Goal: Task Accomplishment & Management: Use online tool/utility

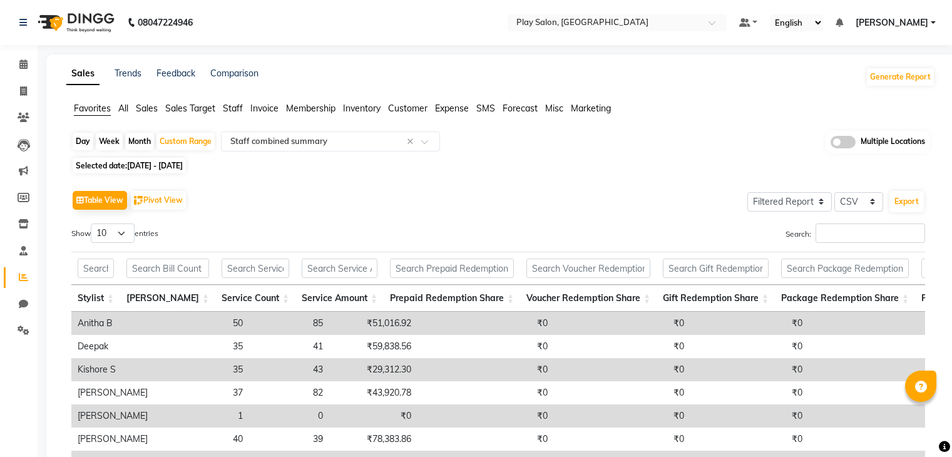
select select "filtered_report"
select select "csv"
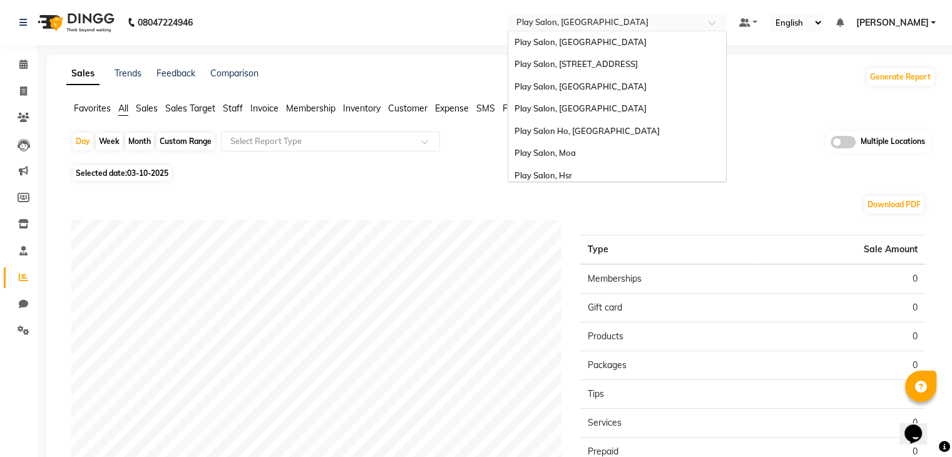
scroll to position [94, 0]
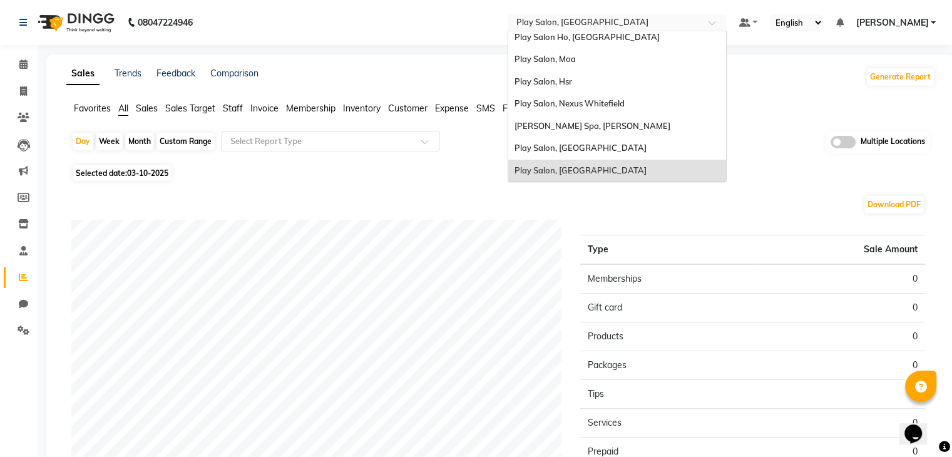
click at [711, 26] on span at bounding box center [717, 26] width 16 height 13
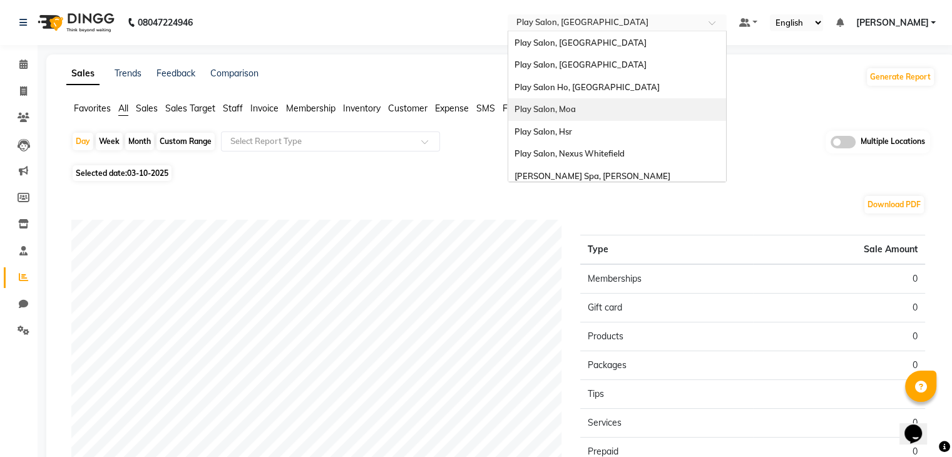
scroll to position [0, 0]
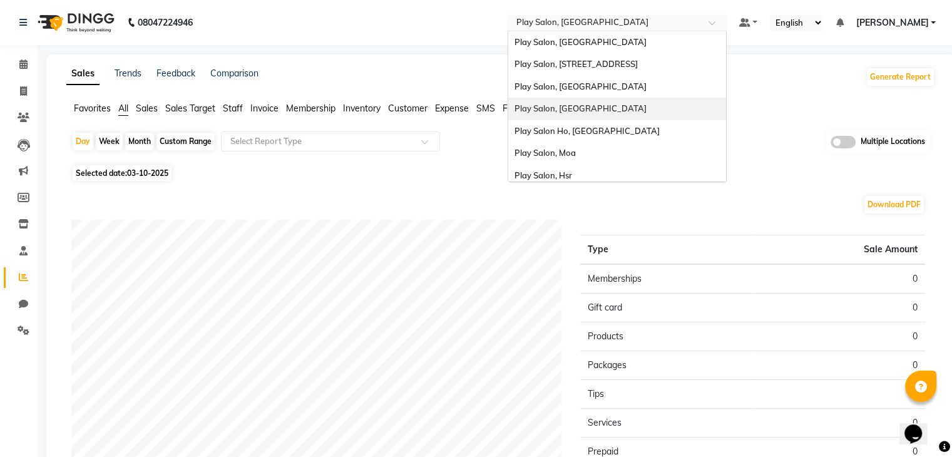
click at [631, 100] on div "Play Salon, [GEOGRAPHIC_DATA]" at bounding box center [617, 109] width 218 height 23
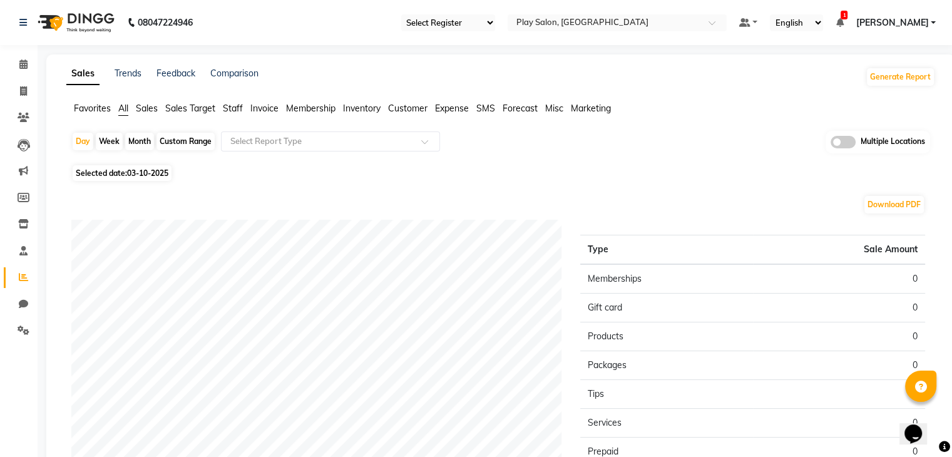
click at [180, 140] on div "Custom Range" at bounding box center [186, 142] width 58 height 18
select select "10"
select select "2025"
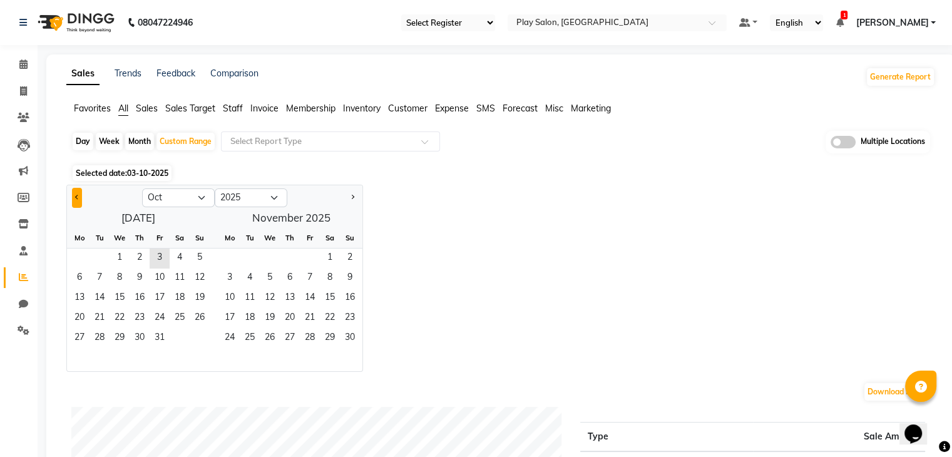
click at [73, 197] on button "Previous month" at bounding box center [77, 198] width 10 height 20
select select "9"
click at [83, 256] on span "1" at bounding box center [80, 259] width 20 height 20
click at [98, 330] on span "30" at bounding box center [100, 339] width 20 height 20
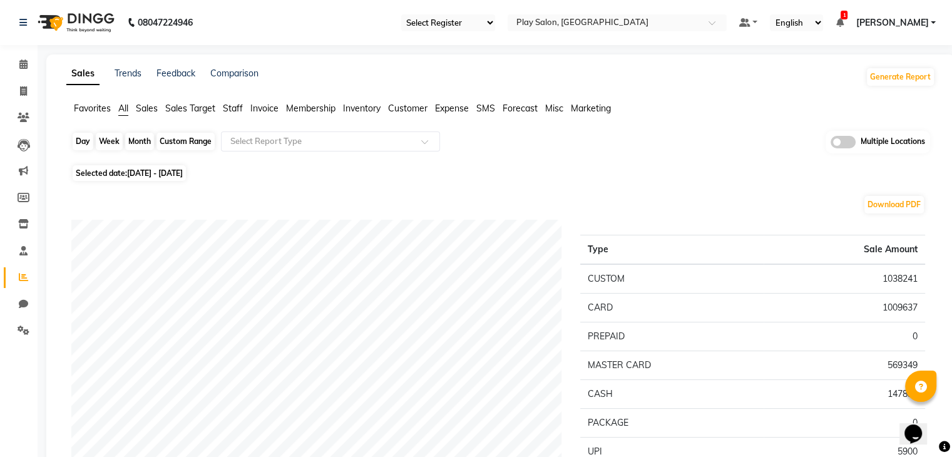
click at [183, 146] on div "Custom Range" at bounding box center [186, 142] width 58 height 18
select select "9"
select select "2025"
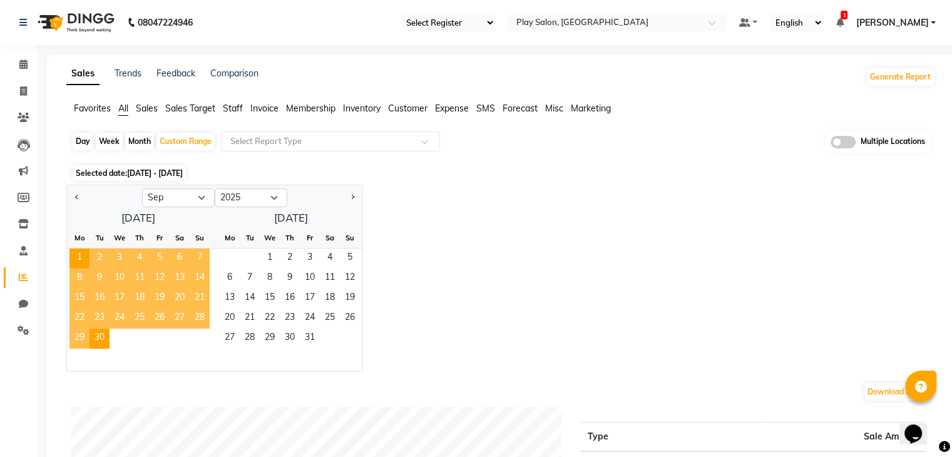
click at [99, 109] on span "Favorites" at bounding box center [92, 108] width 37 height 11
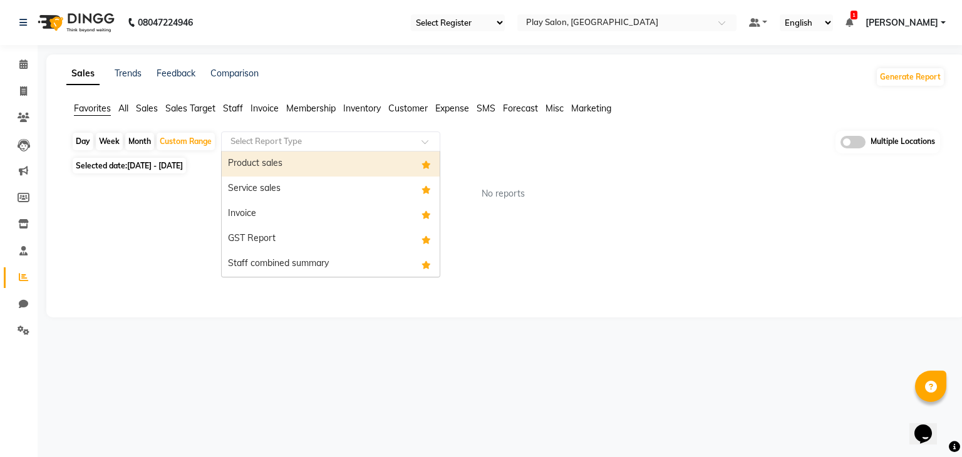
click at [253, 138] on input "text" at bounding box center [318, 141] width 180 height 13
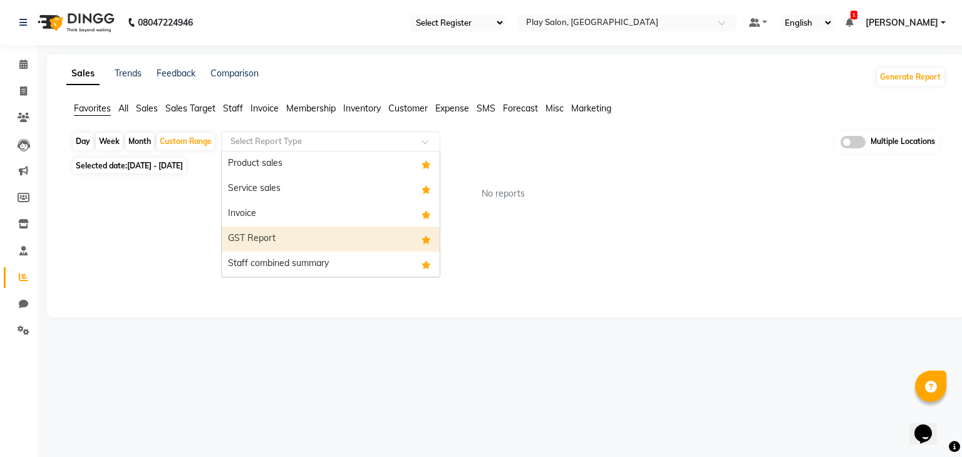
click at [259, 242] on div "GST Report" at bounding box center [331, 239] width 218 height 25
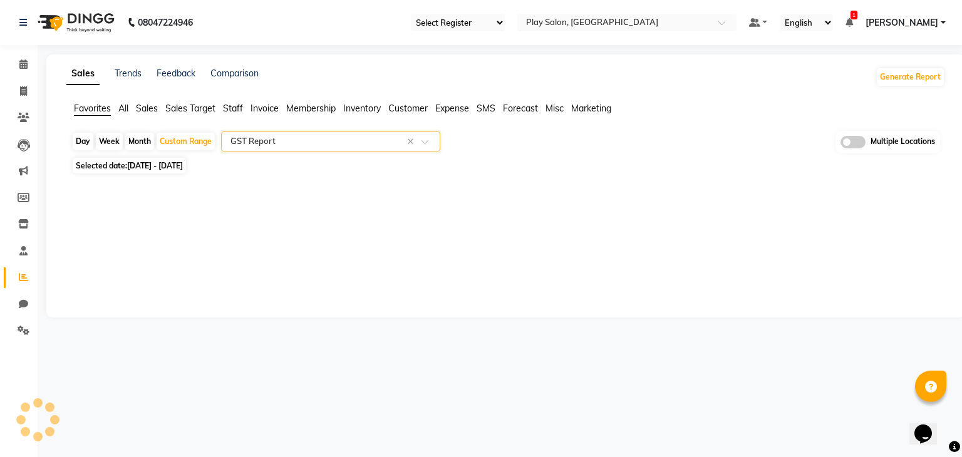
select select "full_report"
select select "csv"
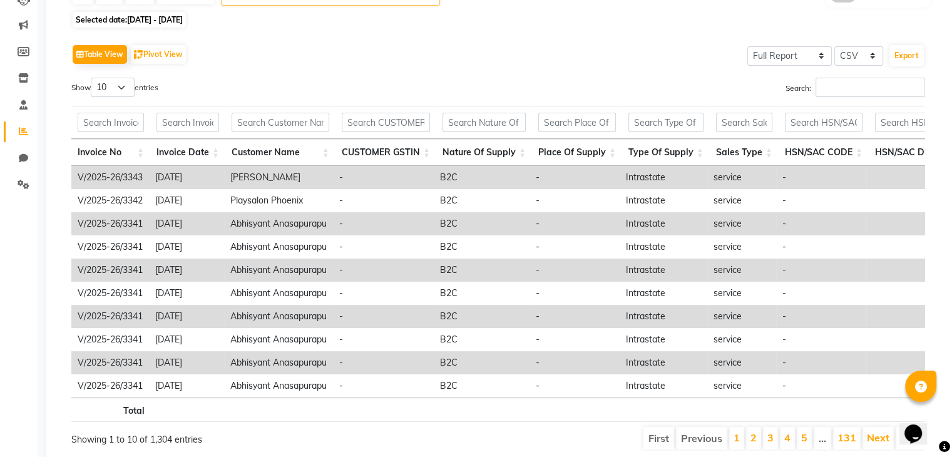
scroll to position [143, 0]
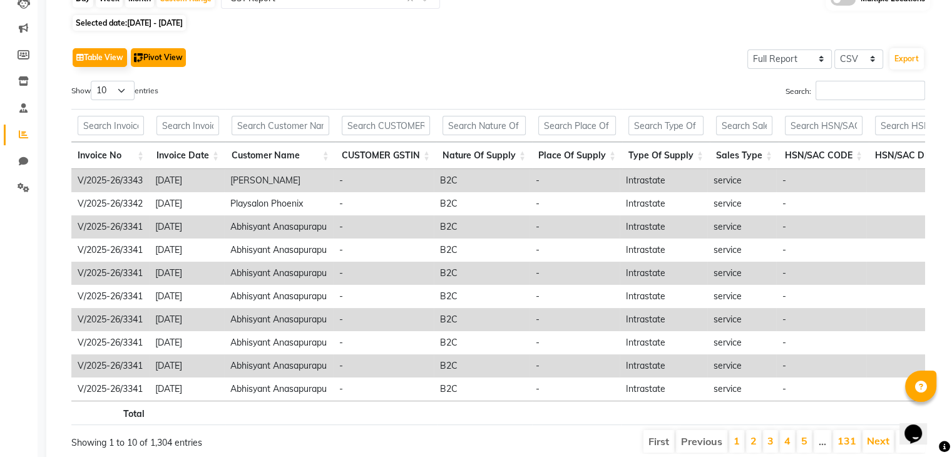
click at [153, 53] on button "Pivot View" at bounding box center [158, 57] width 55 height 19
select select "full_report"
select select "csv"
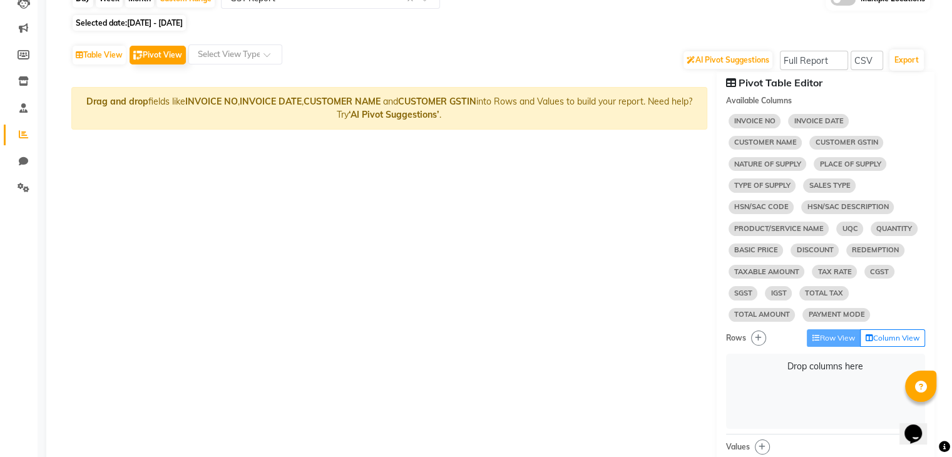
select select "10"
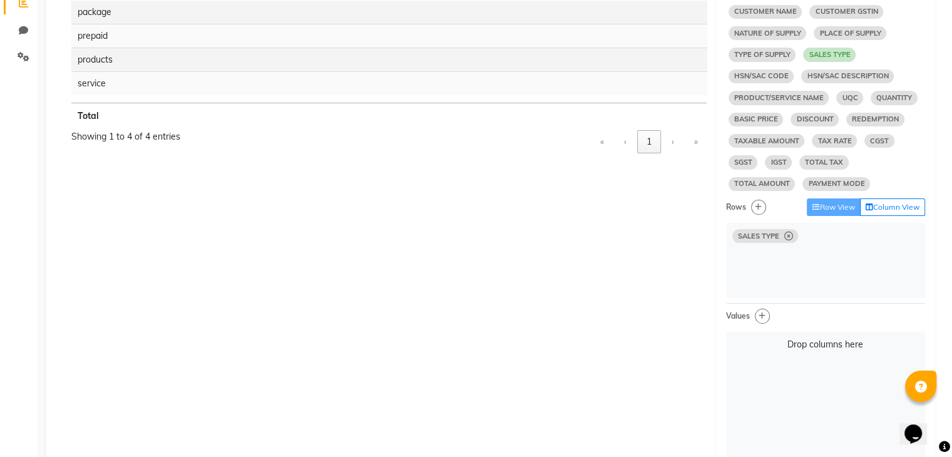
scroll to position [276, 0]
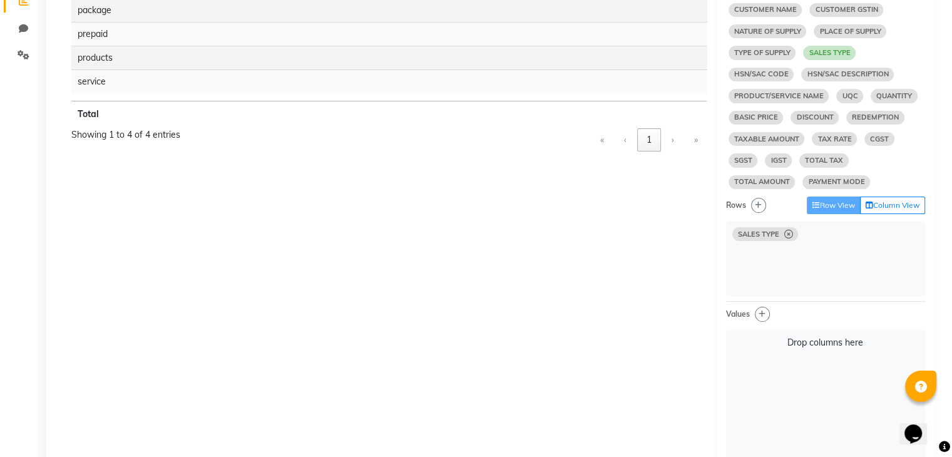
select select "10"
select select "sum"
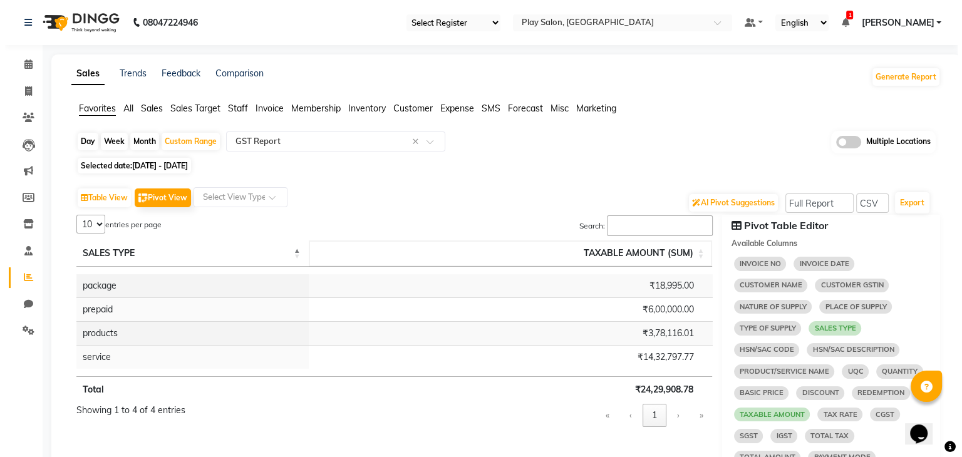
scroll to position [0, 0]
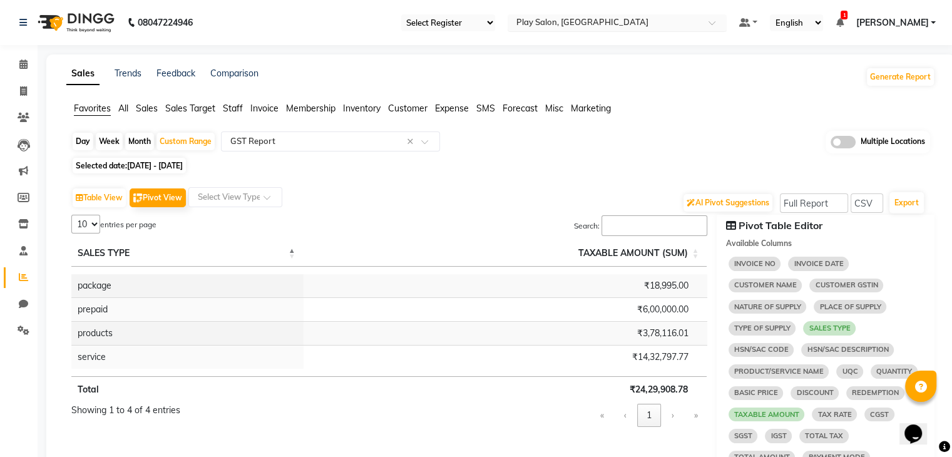
click at [716, 25] on span at bounding box center [717, 26] width 16 height 13
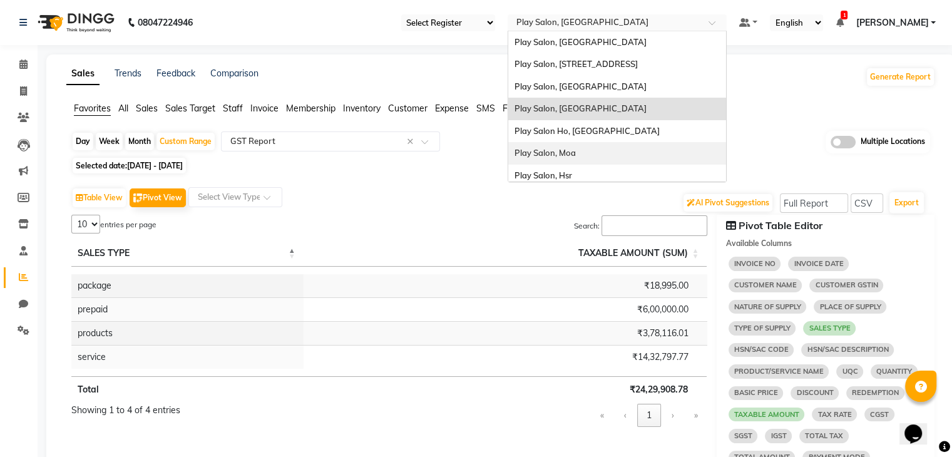
click at [577, 156] on div "Play Salon, Moa" at bounding box center [617, 153] width 218 height 23
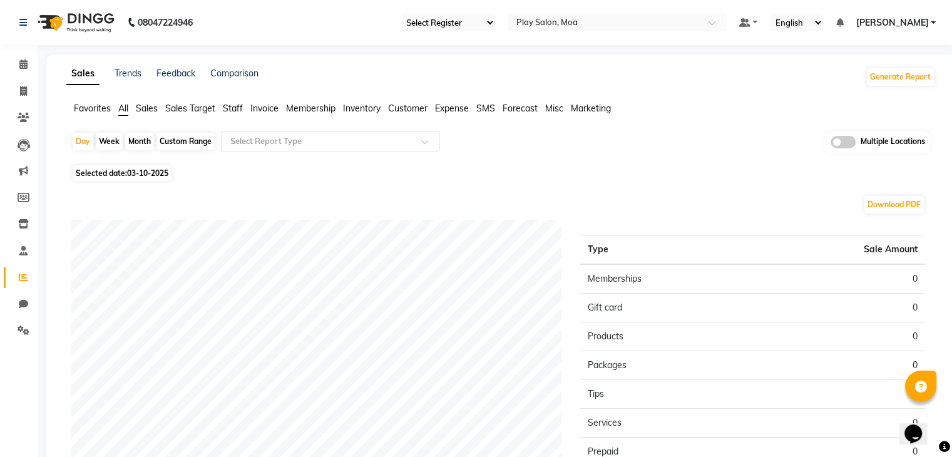
click at [235, 106] on span "Staff" at bounding box center [233, 108] width 20 height 11
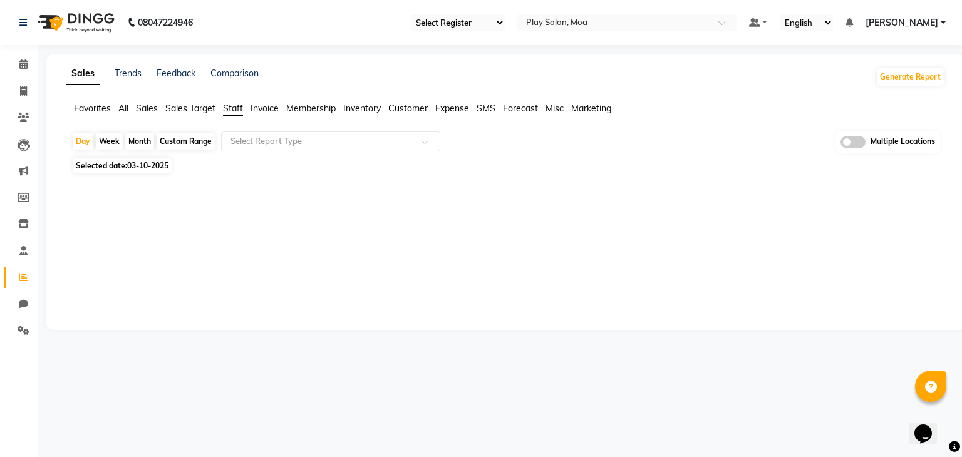
click at [178, 137] on div "Custom Range" at bounding box center [186, 142] width 58 height 18
select select "10"
select select "2025"
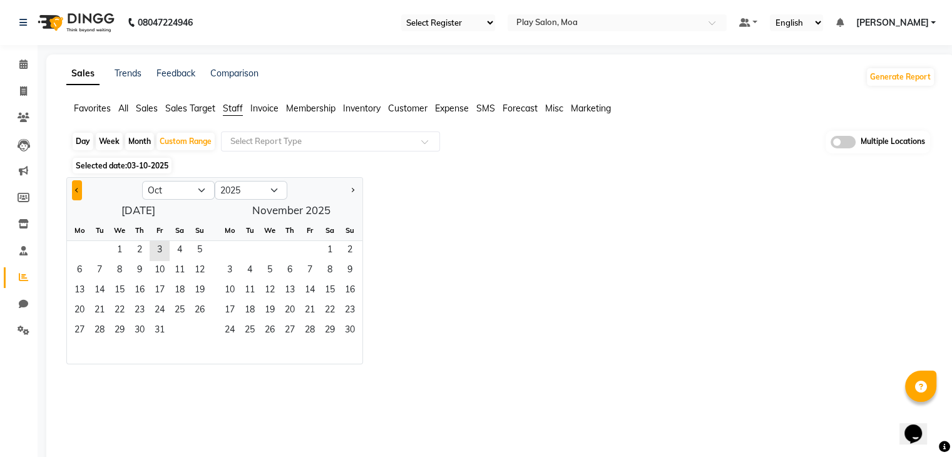
click at [76, 191] on span "Previous month" at bounding box center [77, 189] width 4 height 4
select select "9"
click at [83, 249] on span "1" at bounding box center [80, 251] width 20 height 20
click at [105, 326] on span "30" at bounding box center [100, 331] width 20 height 20
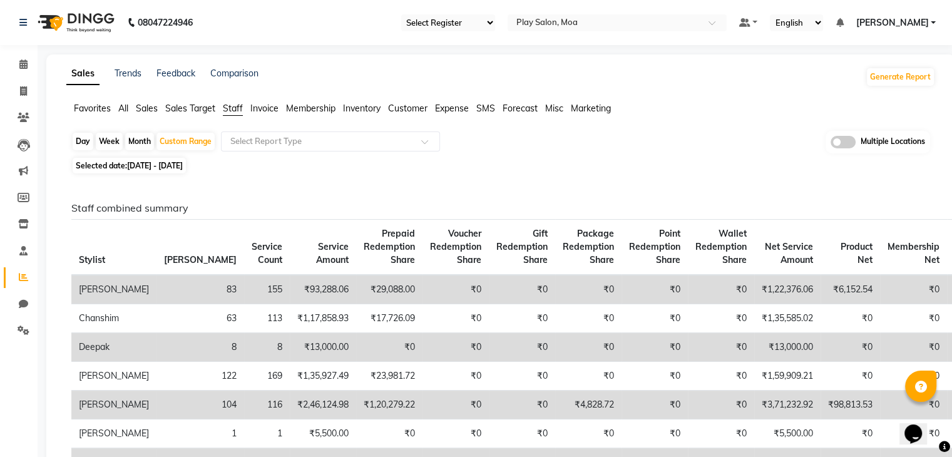
click at [98, 111] on span "Favorites" at bounding box center [92, 108] width 37 height 11
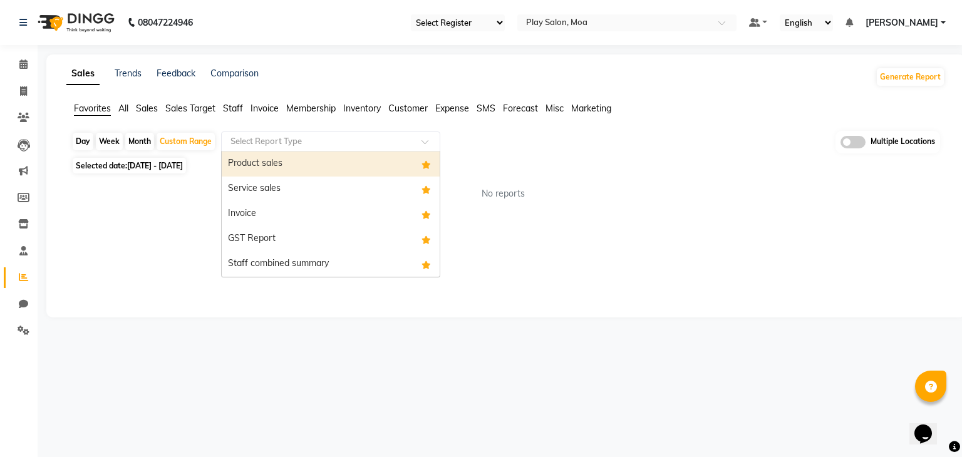
click at [311, 141] on input "text" at bounding box center [318, 141] width 180 height 13
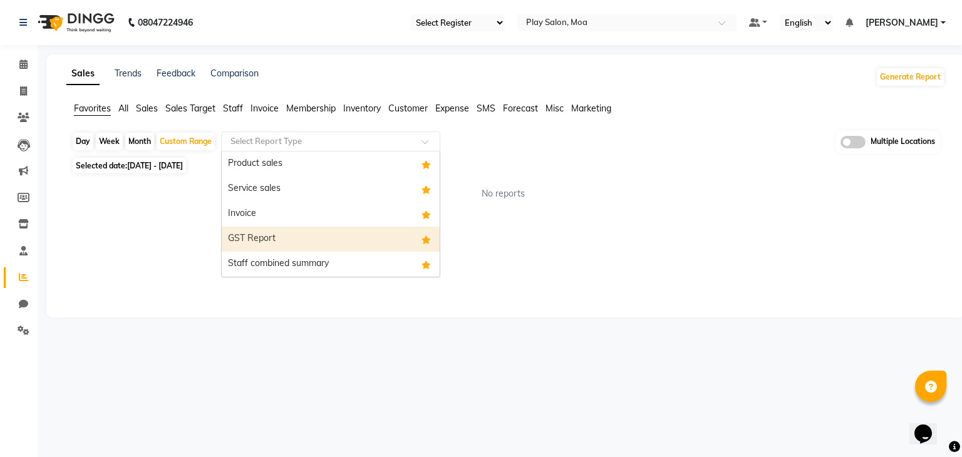
click at [281, 239] on div "GST Report" at bounding box center [331, 239] width 218 height 25
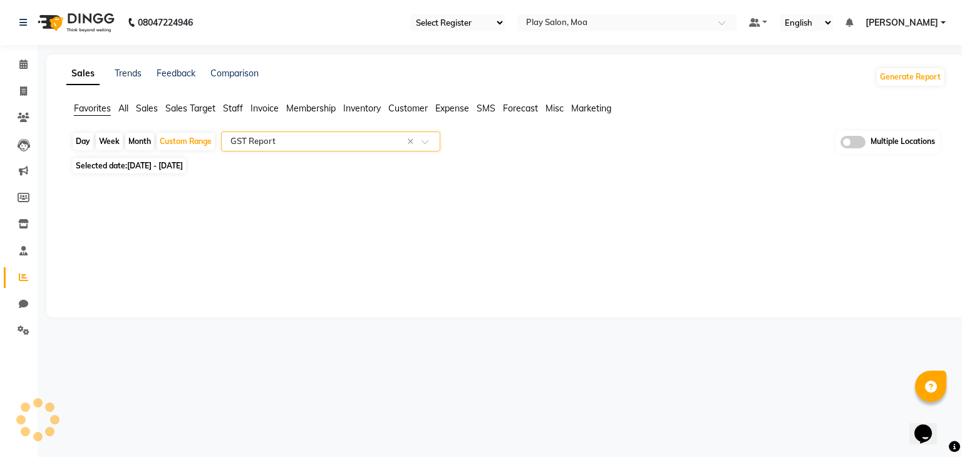
select select "full_report"
select select "csv"
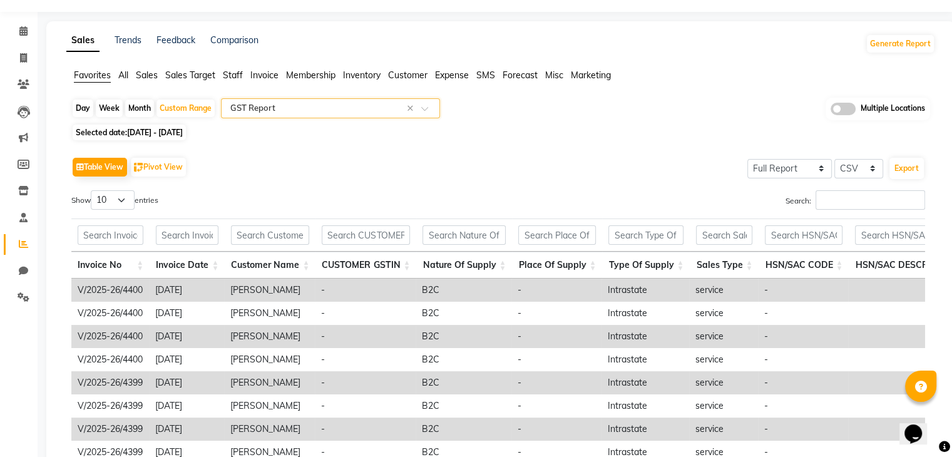
scroll to position [31, 0]
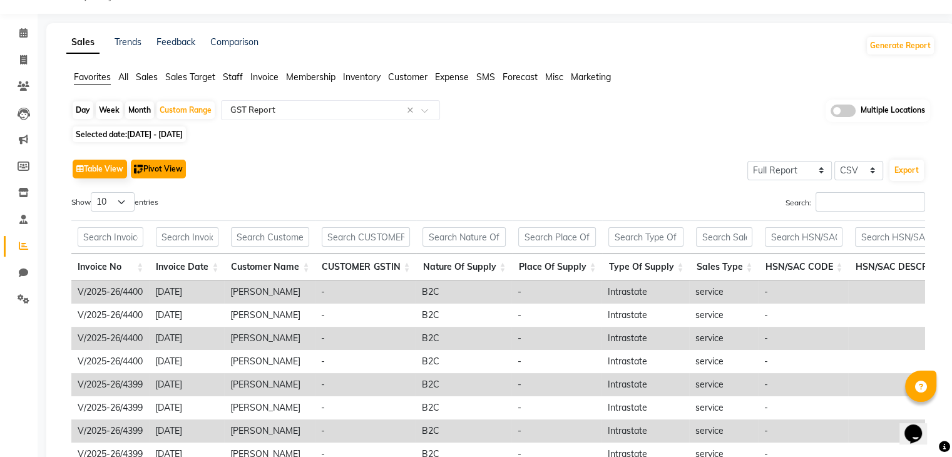
click at [170, 168] on button "Pivot View" at bounding box center [158, 169] width 55 height 19
select select "full_report"
select select "csv"
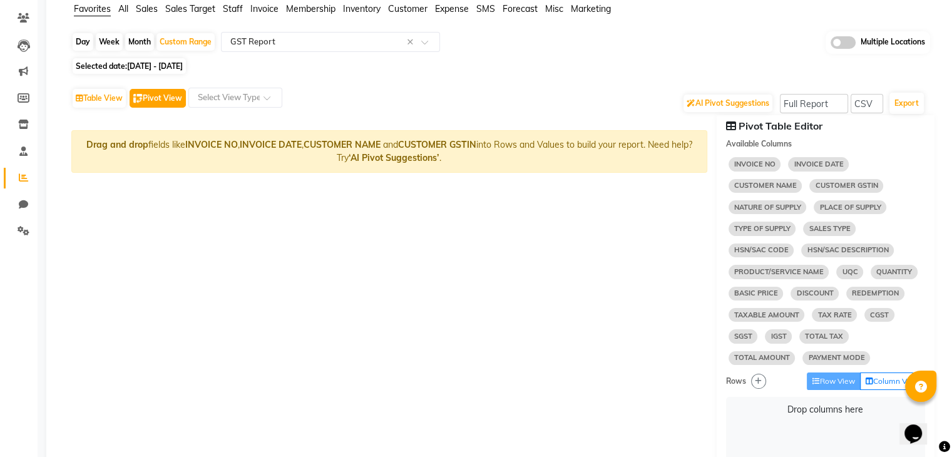
scroll to position [113, 0]
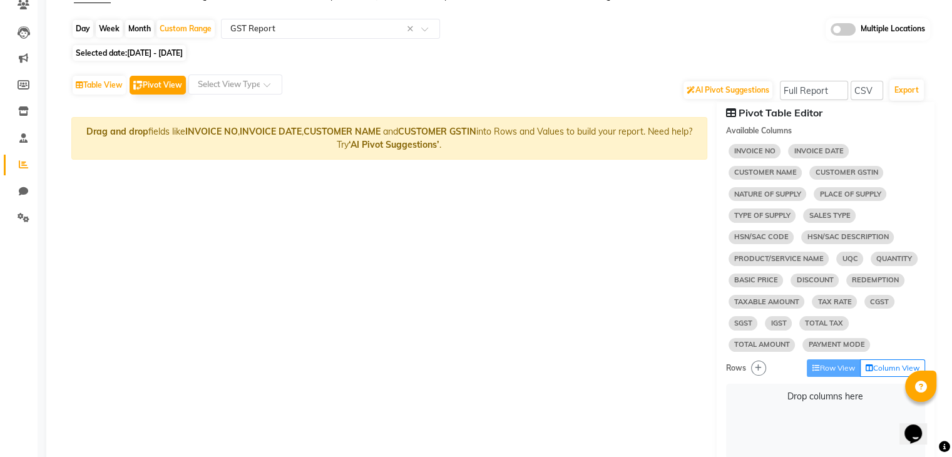
select select "10"
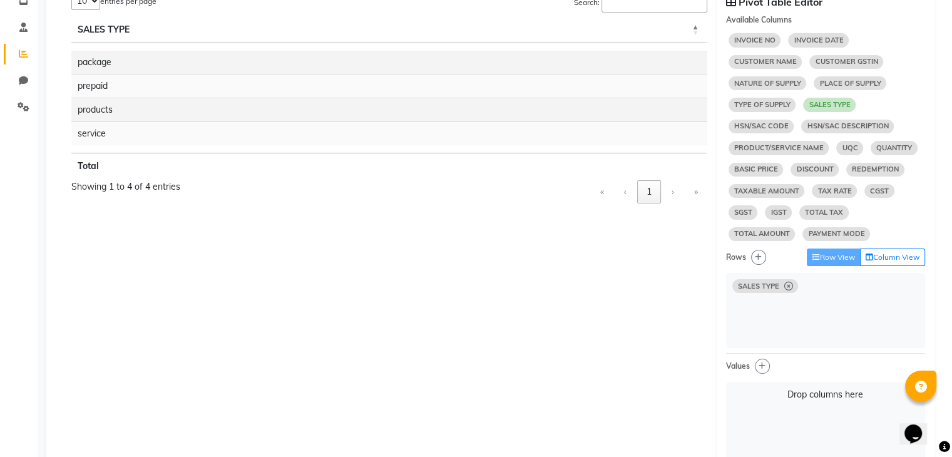
scroll to position [260, 0]
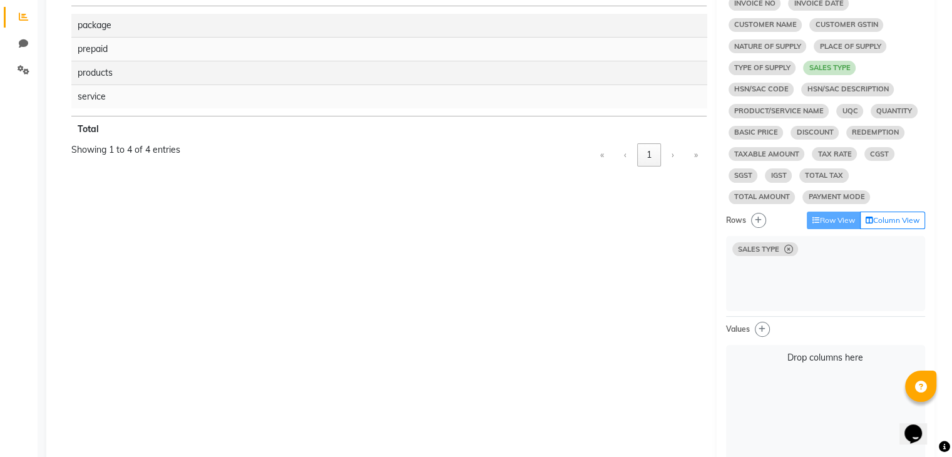
select select "10"
select select "sum"
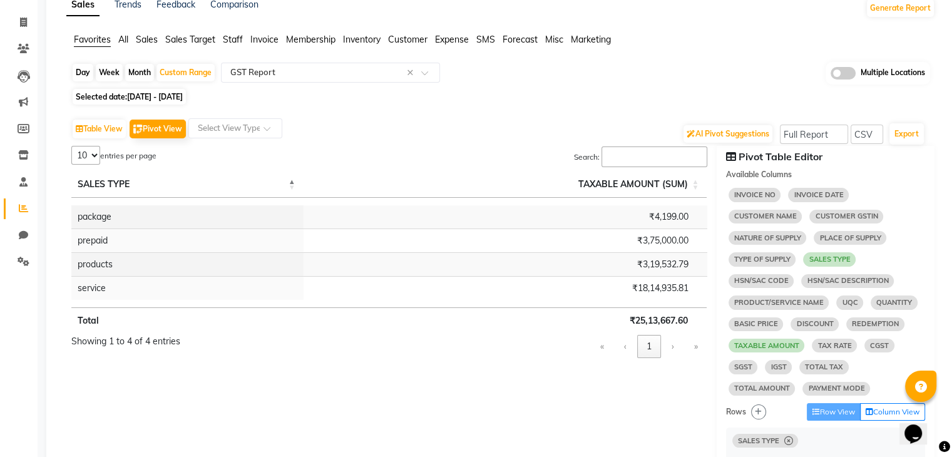
scroll to position [0, 0]
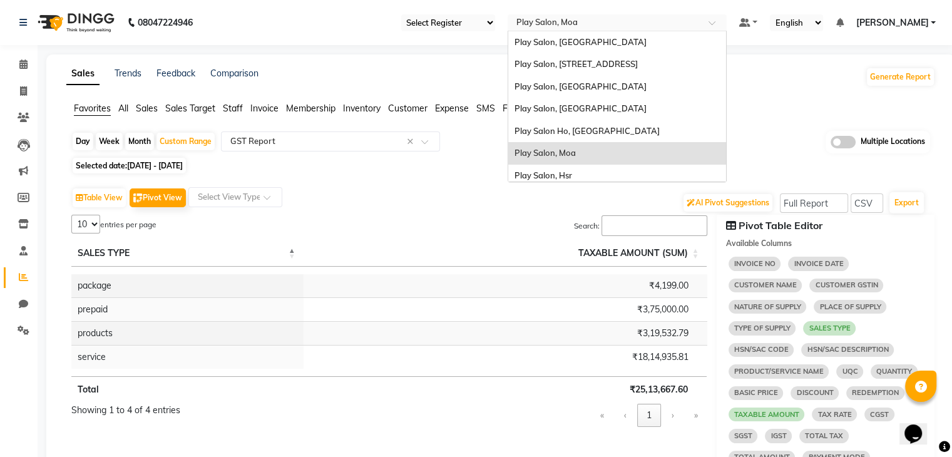
click at [715, 19] on div at bounding box center [617, 24] width 219 height 13
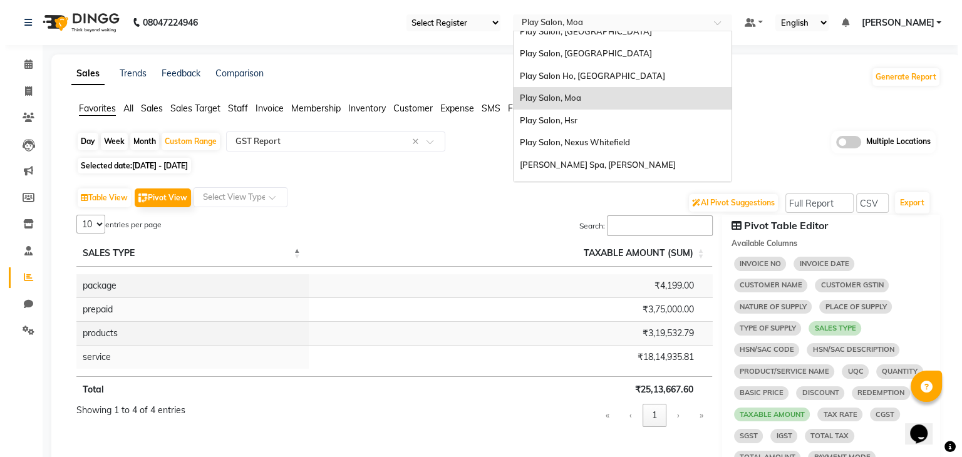
scroll to position [56, 0]
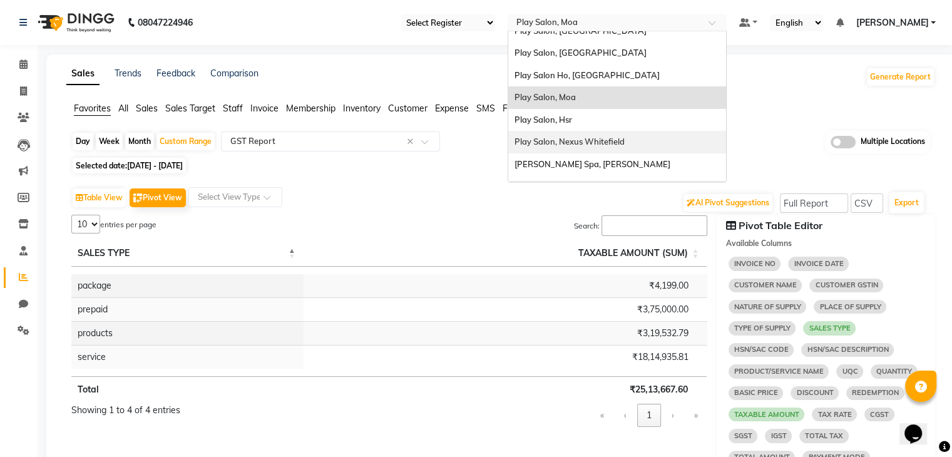
click at [541, 144] on span "Play Salon, Nexus Whitefield" at bounding box center [570, 141] width 110 height 10
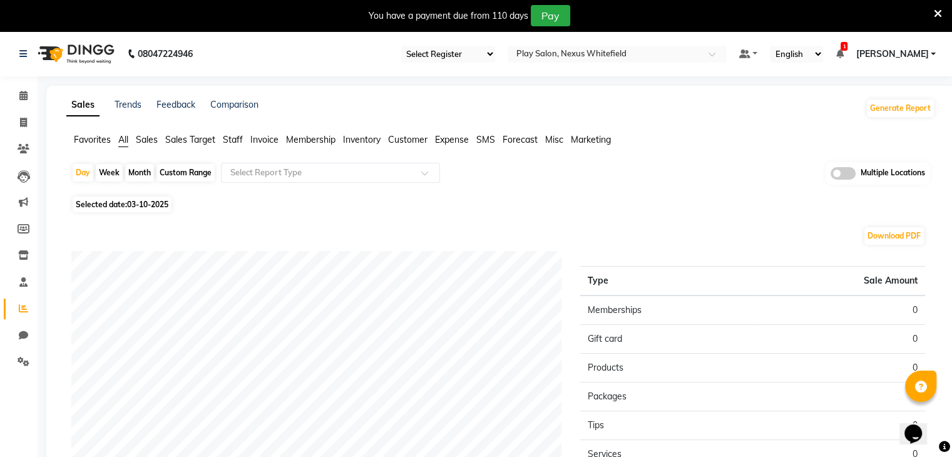
click at [188, 172] on div "Custom Range" at bounding box center [186, 173] width 58 height 18
select select "10"
select select "2025"
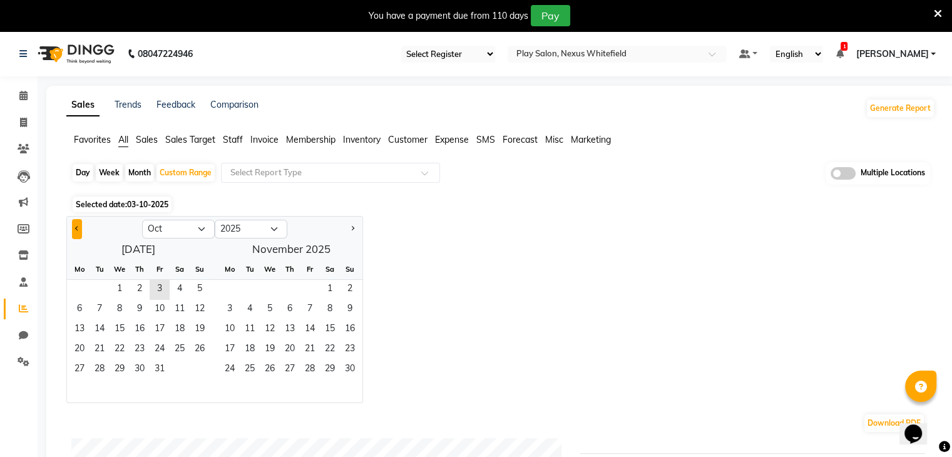
click at [75, 231] on button "Previous month" at bounding box center [77, 229] width 10 height 20
select select "9"
click at [80, 289] on span "1" at bounding box center [80, 290] width 20 height 20
click at [102, 366] on span "30" at bounding box center [100, 370] width 20 height 20
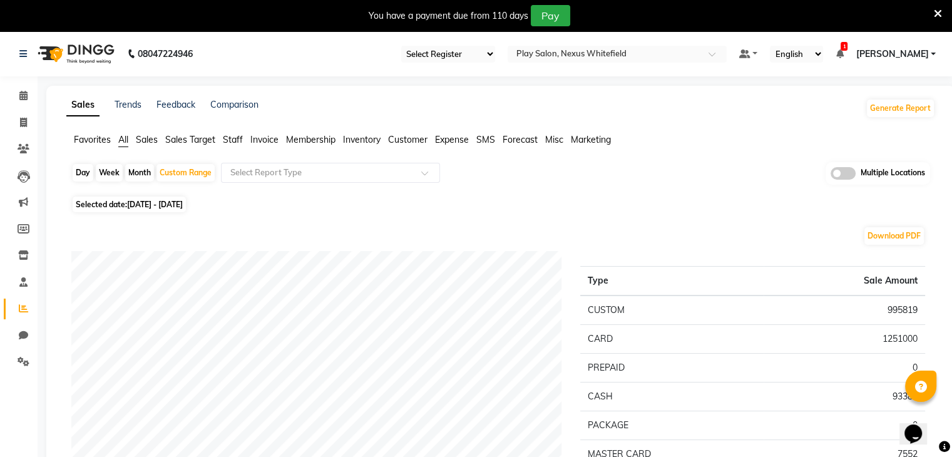
click at [90, 146] on li "Favorites" at bounding box center [92, 139] width 37 height 13
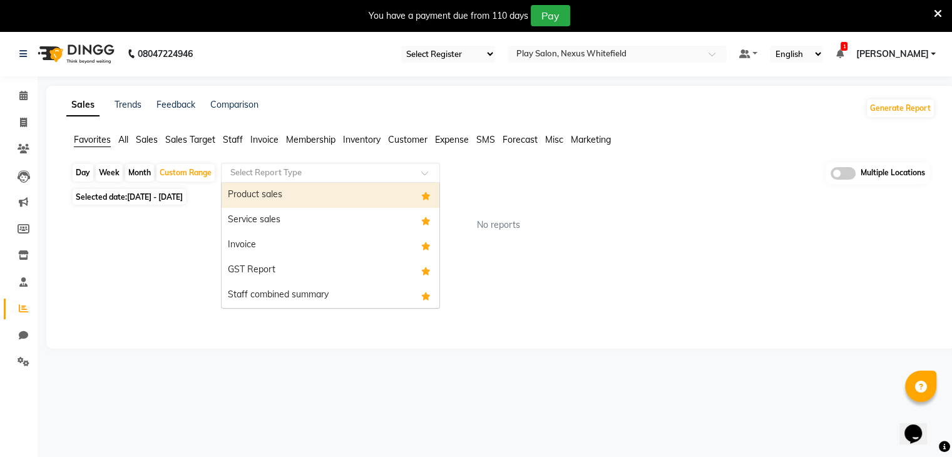
click at [321, 180] on div "Select Report Type" at bounding box center [330, 173] width 219 height 20
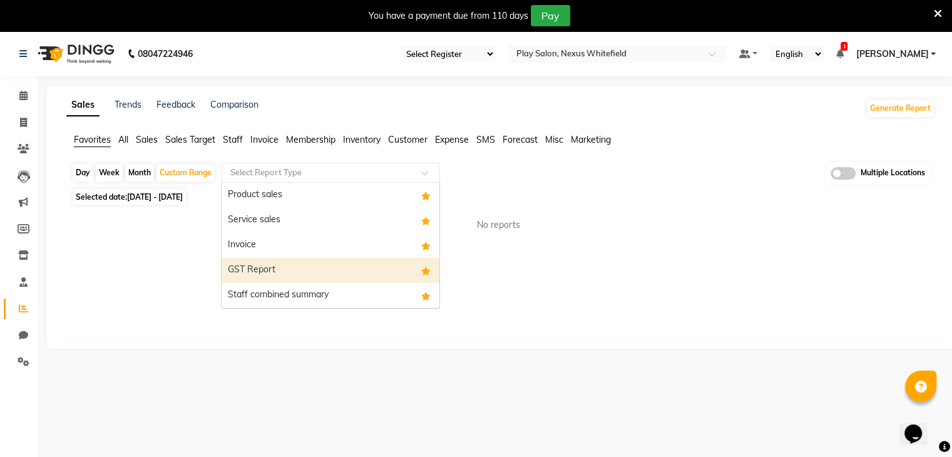
click at [288, 271] on div "GST Report" at bounding box center [331, 270] width 218 height 25
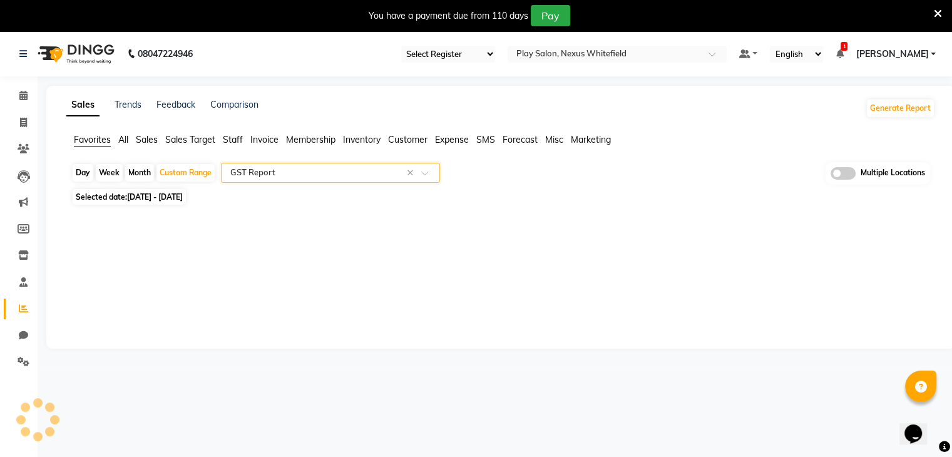
select select "full_report"
select select "csv"
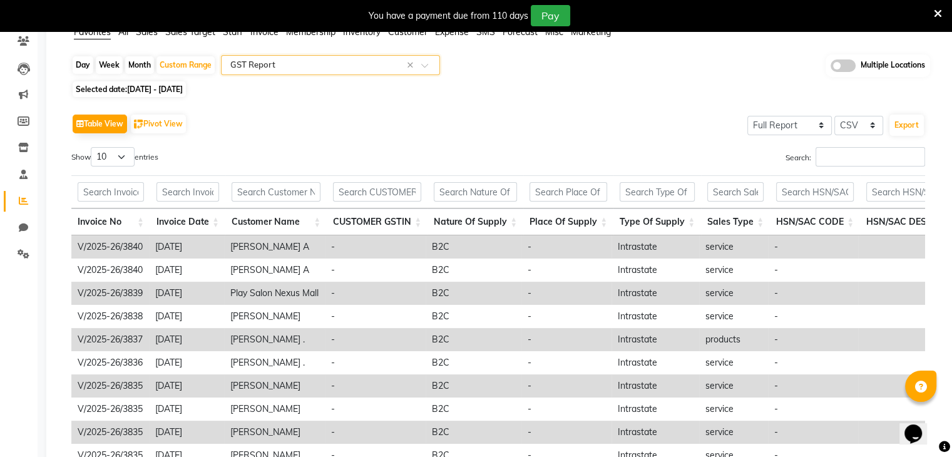
scroll to position [108, 0]
click at [160, 125] on button "Pivot View" at bounding box center [158, 123] width 55 height 19
select select "full_report"
select select "csv"
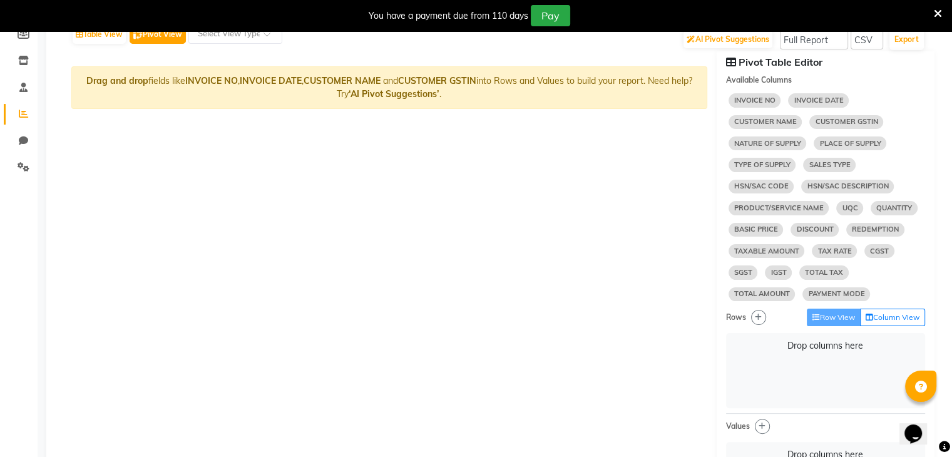
scroll to position [217, 0]
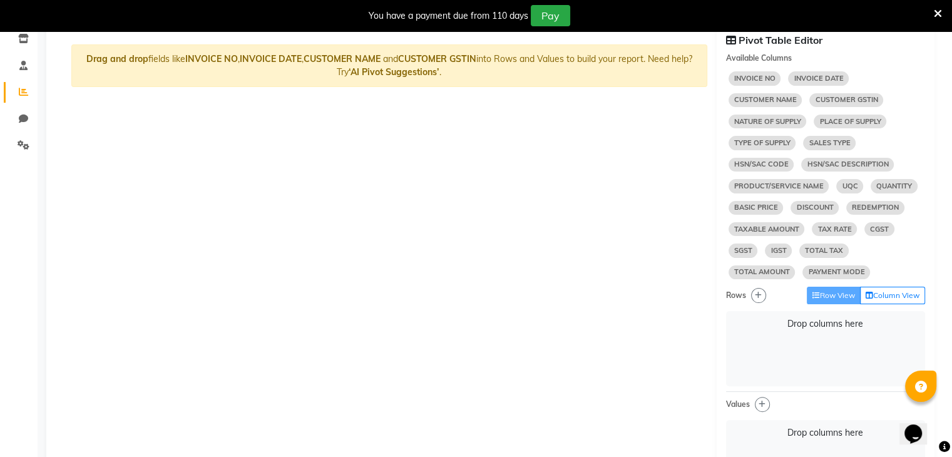
select select "10"
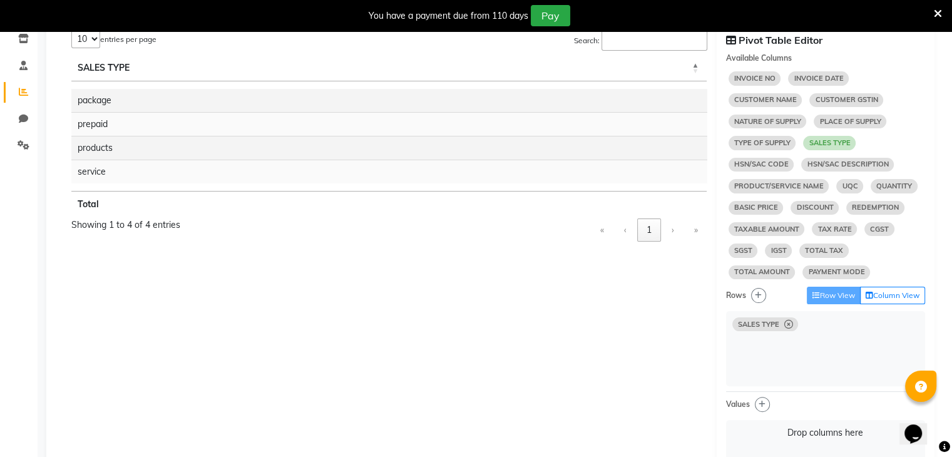
select select "10"
select select "sum"
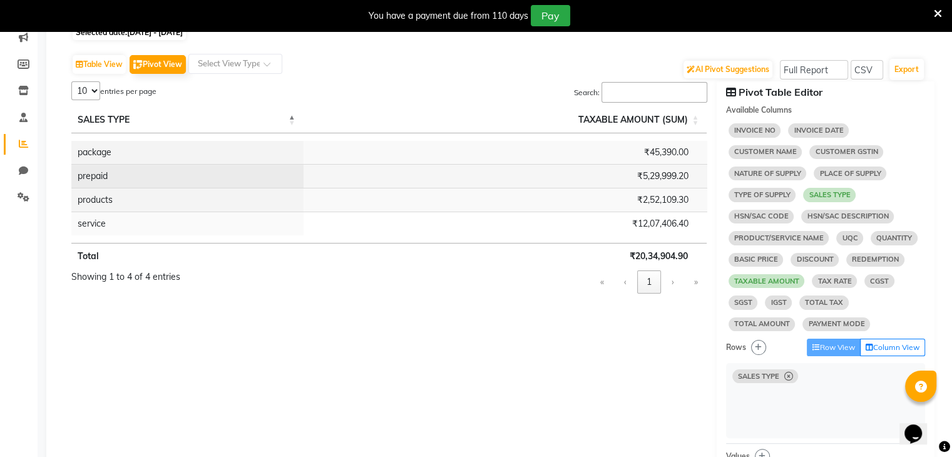
scroll to position [0, 0]
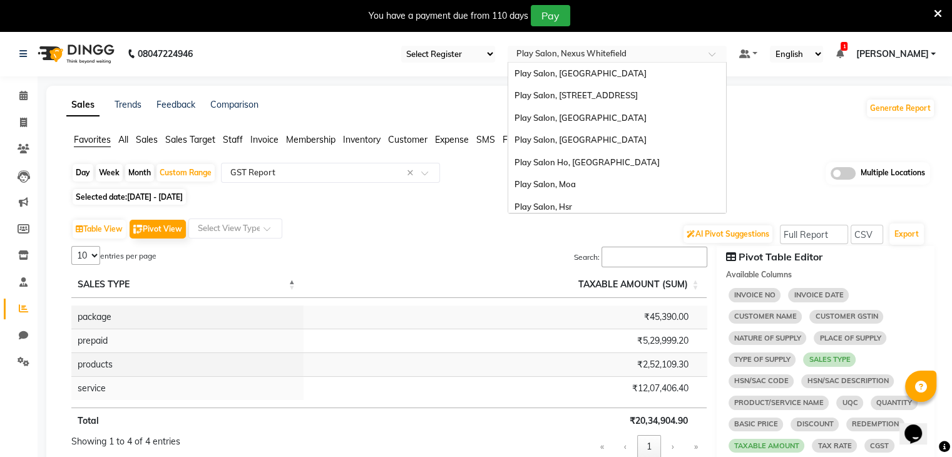
click at [679, 53] on input "text" at bounding box center [605, 55] width 182 height 13
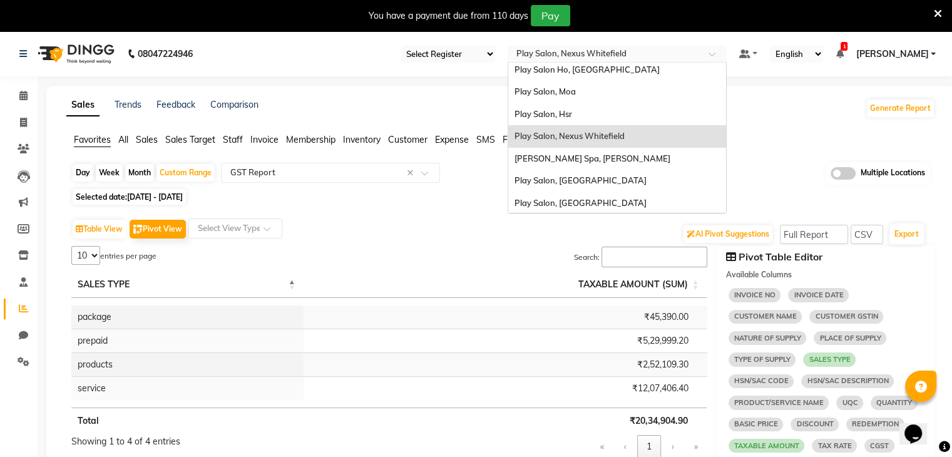
scroll to position [94, 0]
click at [559, 173] on div "Play Salon, [GEOGRAPHIC_DATA]" at bounding box center [617, 179] width 218 height 23
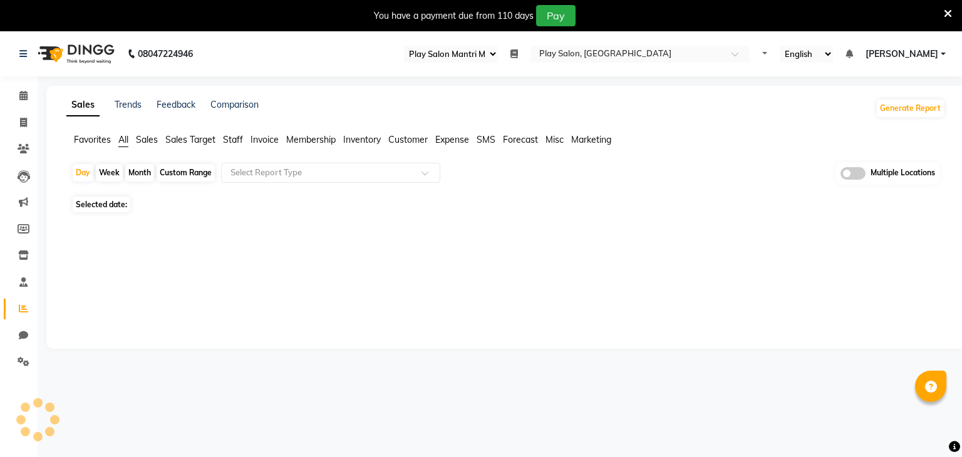
select select "89"
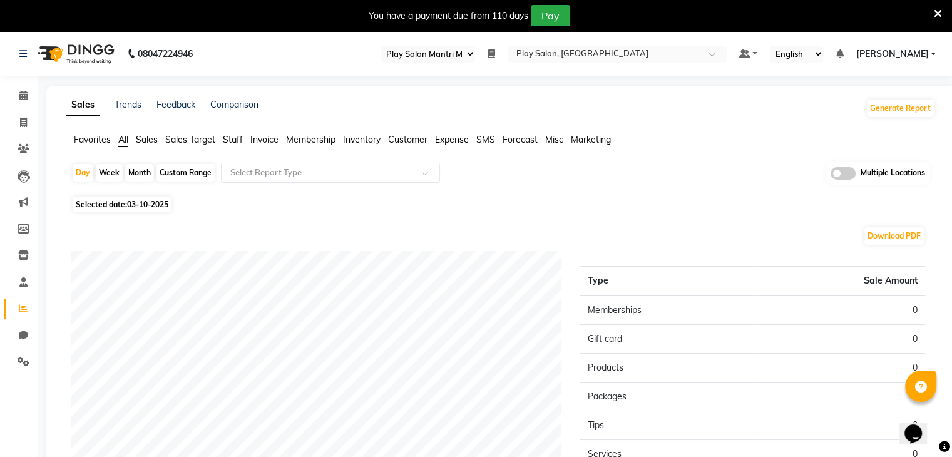
click at [264, 142] on span "Invoice" at bounding box center [264, 139] width 28 height 11
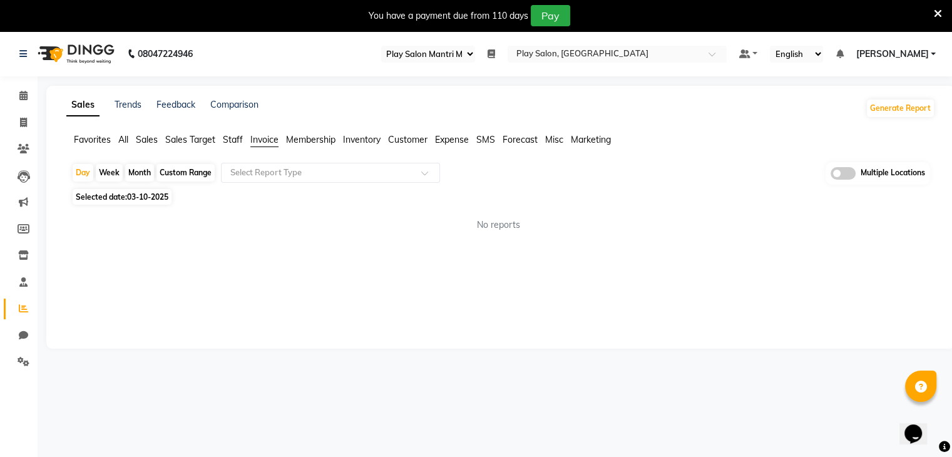
click at [182, 173] on div "Custom Range" at bounding box center [186, 173] width 58 height 18
select select "10"
select select "2025"
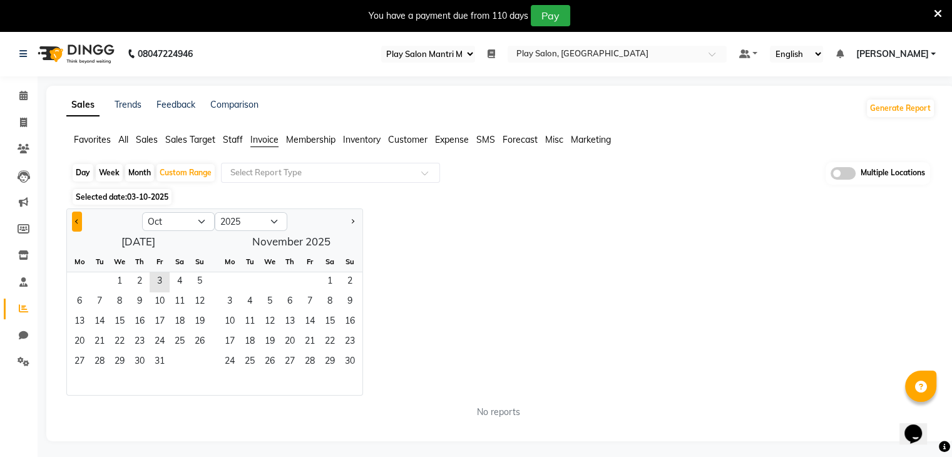
click at [75, 222] on button "Previous month" at bounding box center [77, 222] width 10 height 20
select select "9"
click at [80, 279] on span "1" at bounding box center [80, 282] width 20 height 20
click at [95, 360] on span "30" at bounding box center [100, 363] width 20 height 20
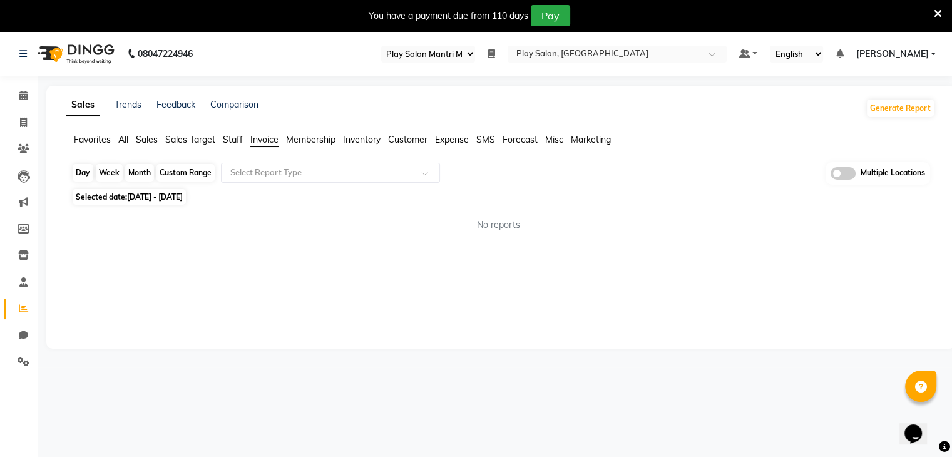
click at [185, 169] on div "Custom Range" at bounding box center [186, 173] width 58 height 18
select select "9"
select select "2025"
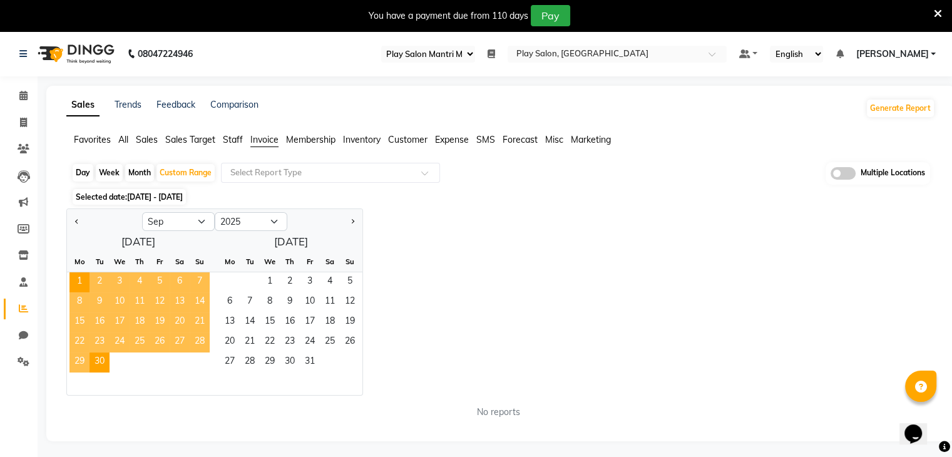
click at [85, 131] on div "Sales Trends Feedback Comparison Generate Report Favorites All Sales Sales Targ…" at bounding box center [500, 264] width 909 height 356
click at [87, 144] on span "Favorites" at bounding box center [92, 139] width 37 height 11
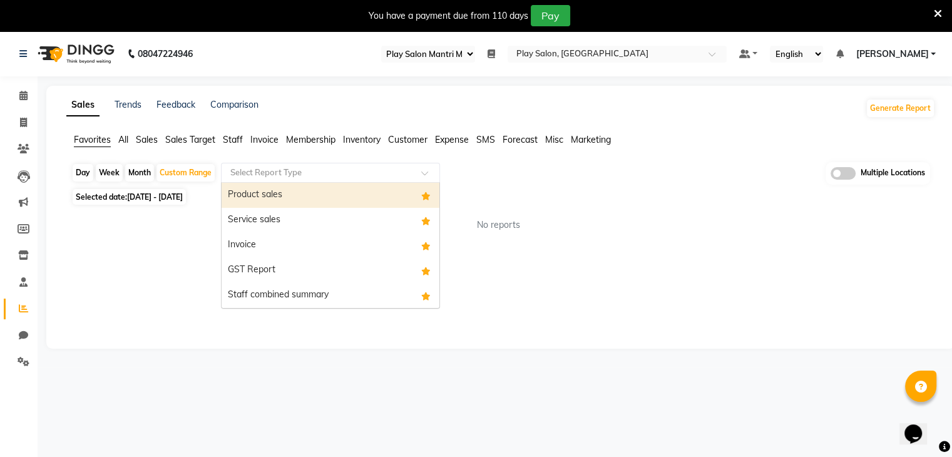
click at [284, 174] on input "text" at bounding box center [318, 173] width 180 height 13
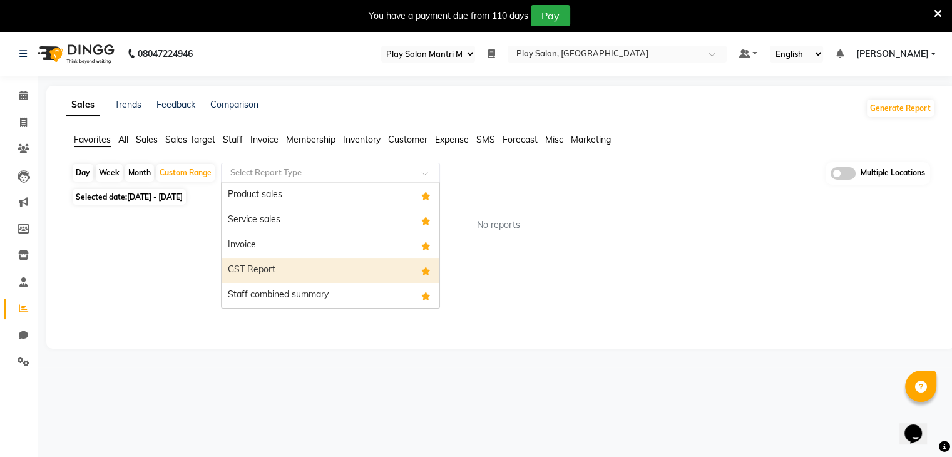
click at [257, 265] on div "GST Report" at bounding box center [331, 270] width 218 height 25
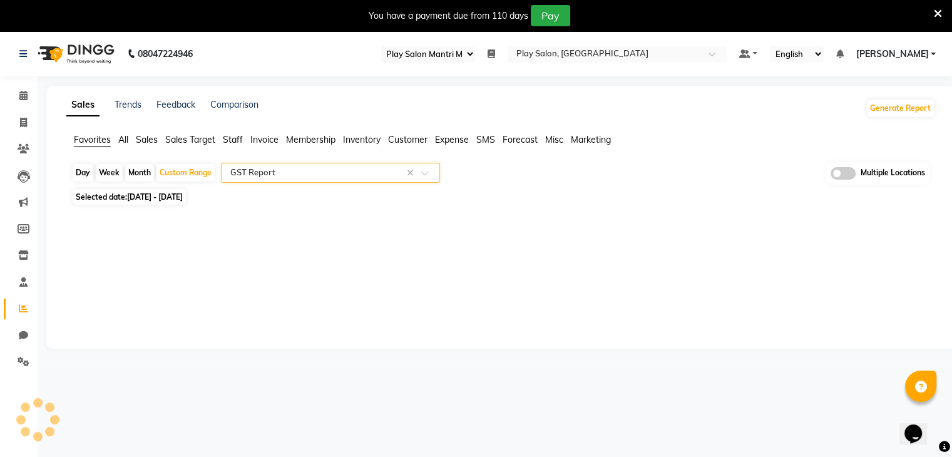
select select "full_report"
select select "csv"
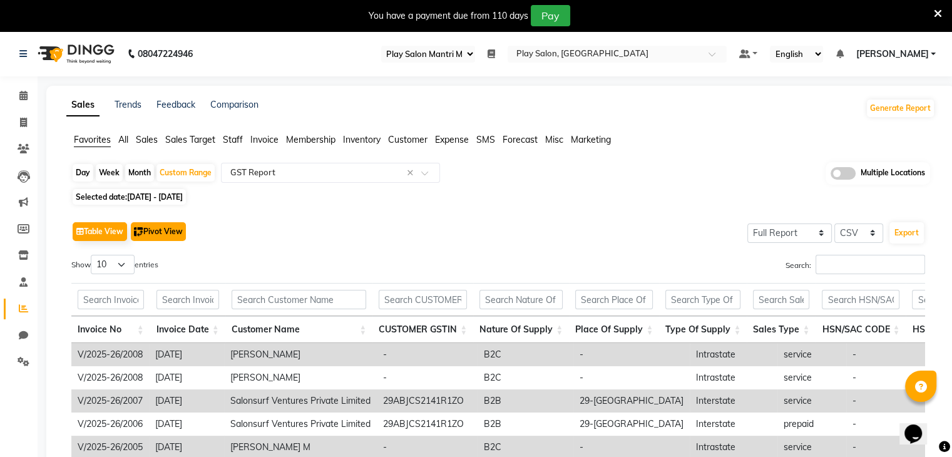
click at [157, 228] on button "Pivot View" at bounding box center [158, 231] width 55 height 19
select select "full_report"
select select "csv"
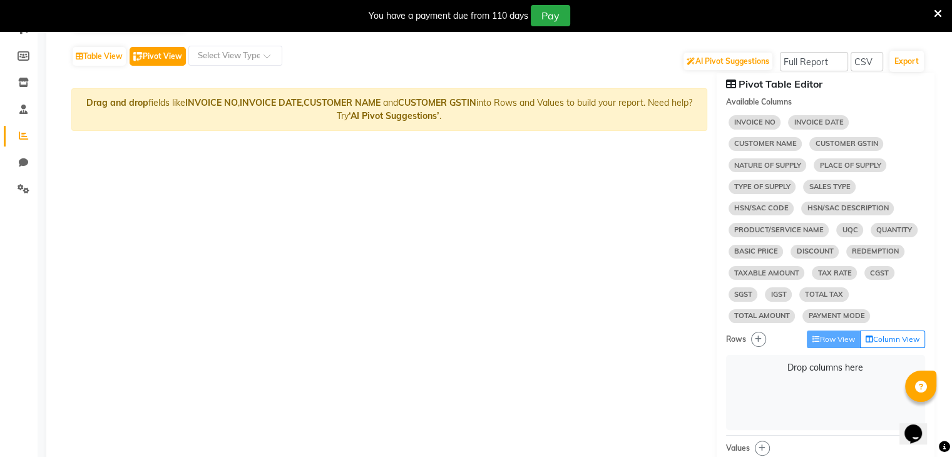
scroll to position [175, 0]
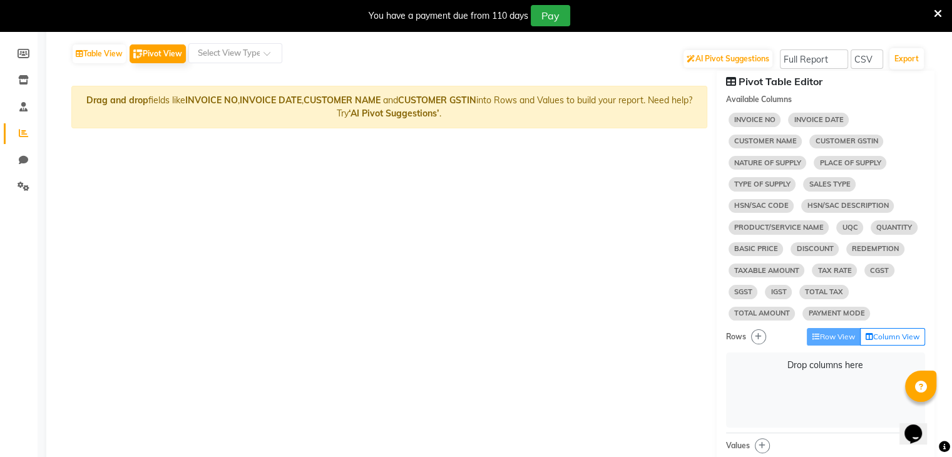
select select "10"
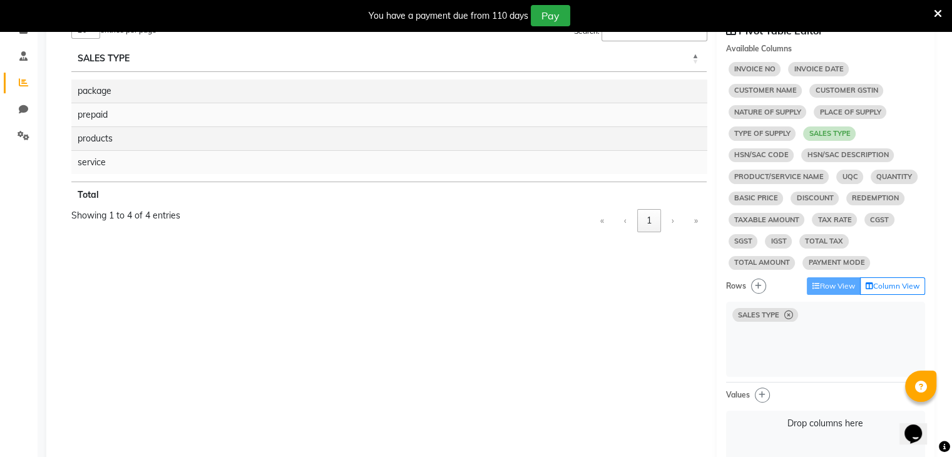
scroll to position [228, 0]
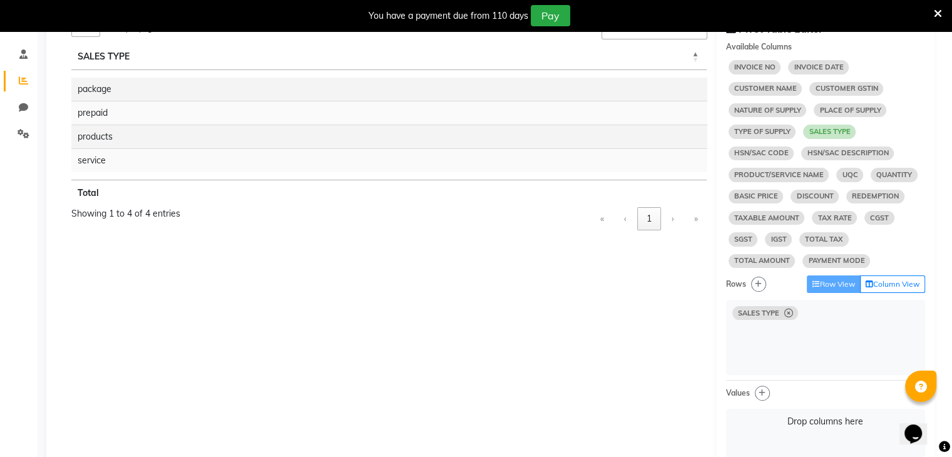
select select "10"
select select "sum"
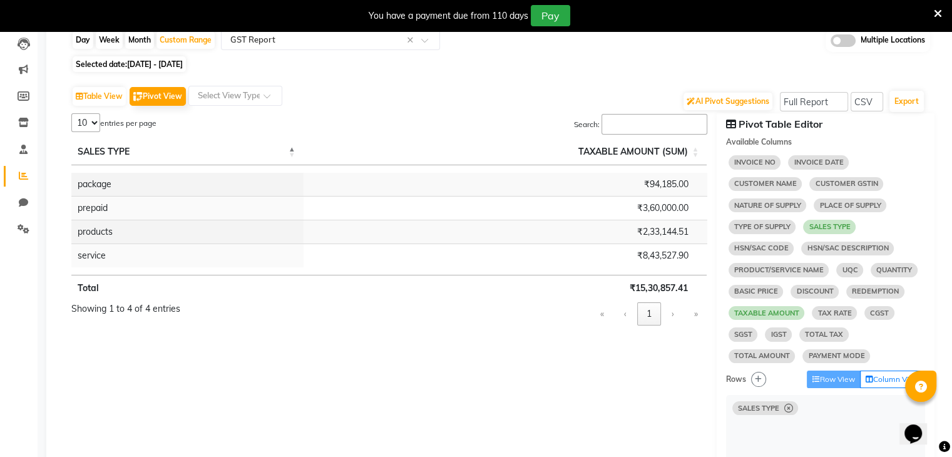
scroll to position [130, 0]
